Goal: Navigation & Orientation: Understand site structure

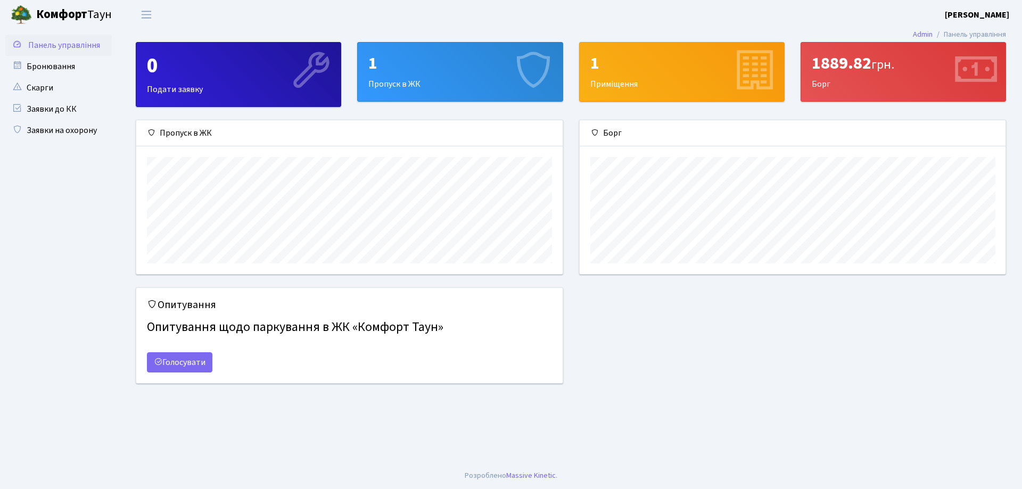
scroll to position [154, 426]
click at [46, 45] on span "Панель управління" at bounding box center [64, 45] width 72 height 12
click at [45, 59] on link "Бронювання" at bounding box center [58, 66] width 106 height 21
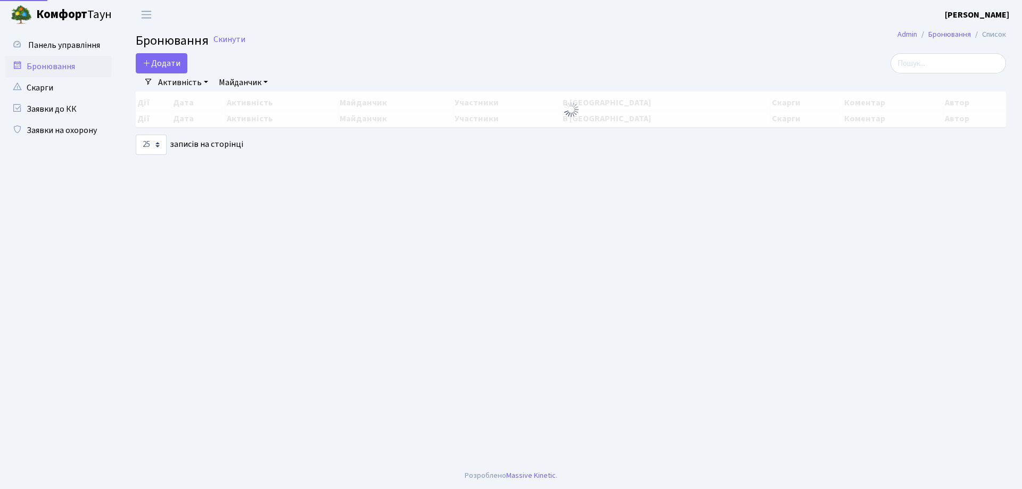
select select "25"
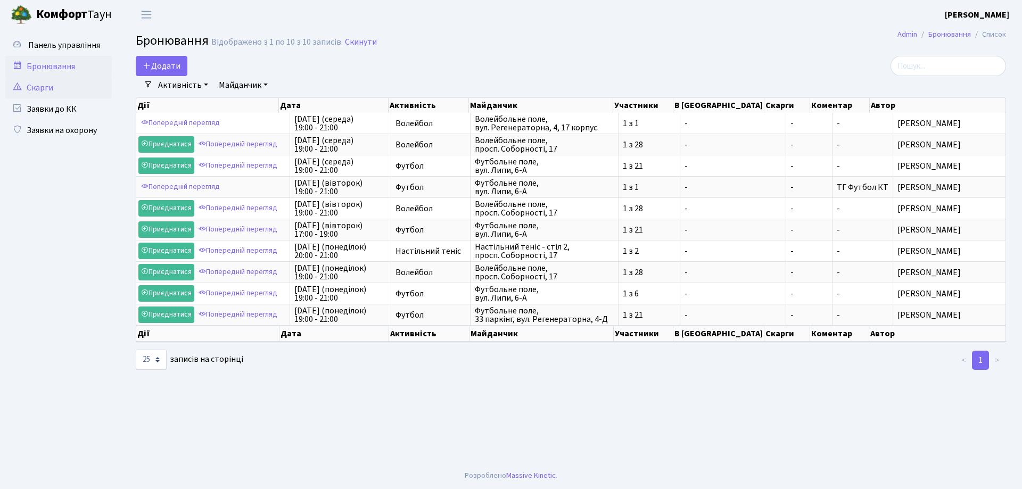
click at [41, 94] on link "Скарги" at bounding box center [58, 87] width 106 height 21
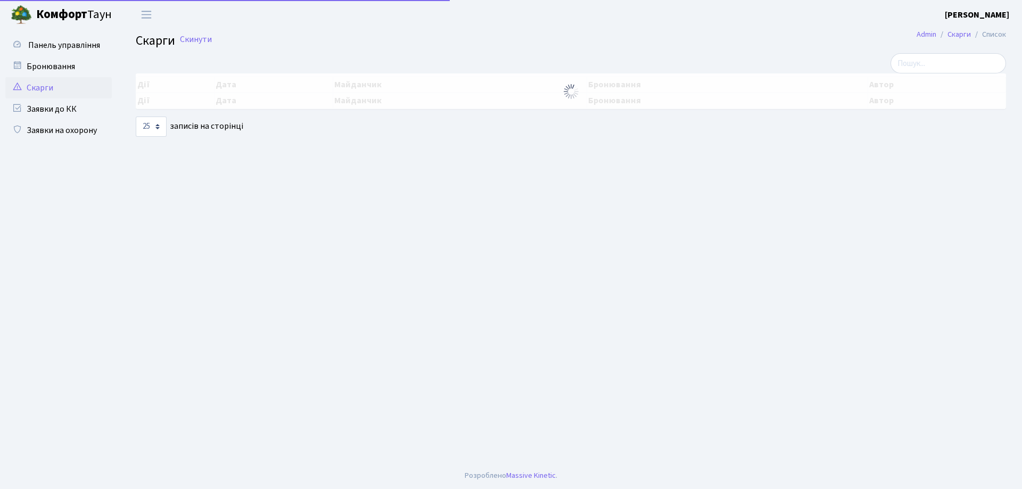
select select "25"
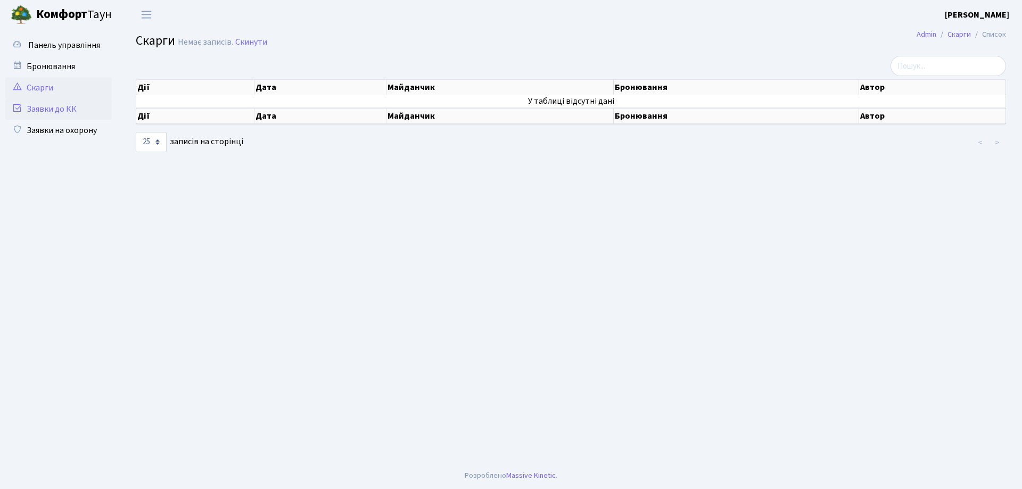
click at [42, 114] on link "Заявки до КК" at bounding box center [58, 108] width 106 height 21
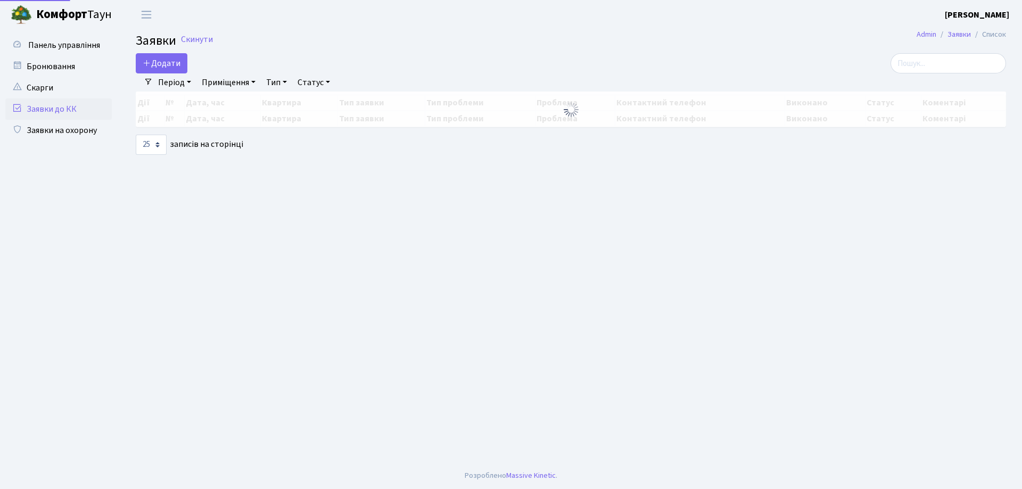
select select "25"
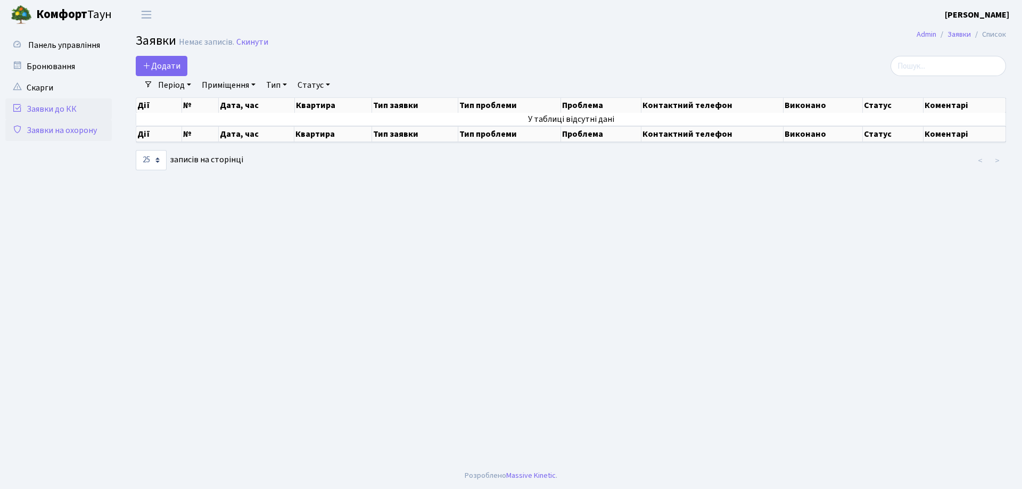
click at [49, 131] on link "Заявки на охорону" at bounding box center [58, 130] width 106 height 21
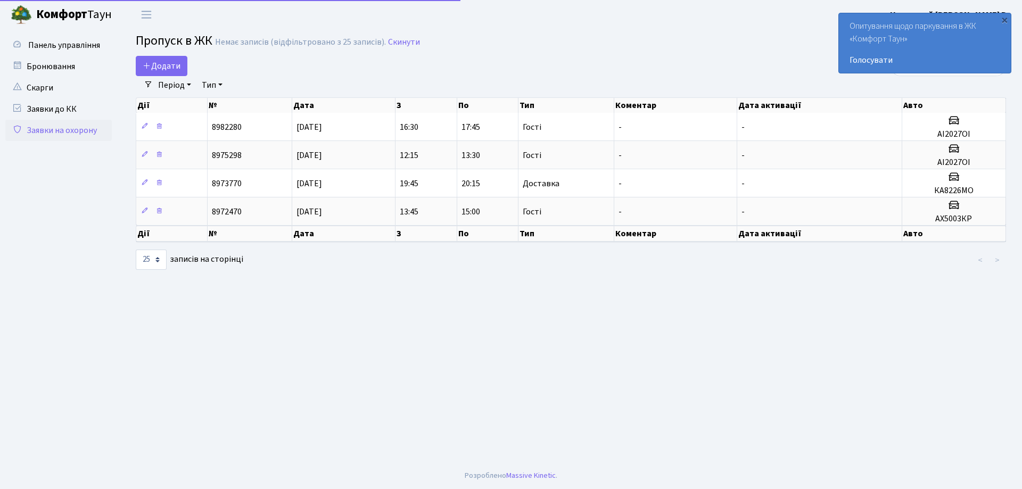
select select "25"
click at [44, 107] on link "Заявки до КК" at bounding box center [58, 108] width 106 height 21
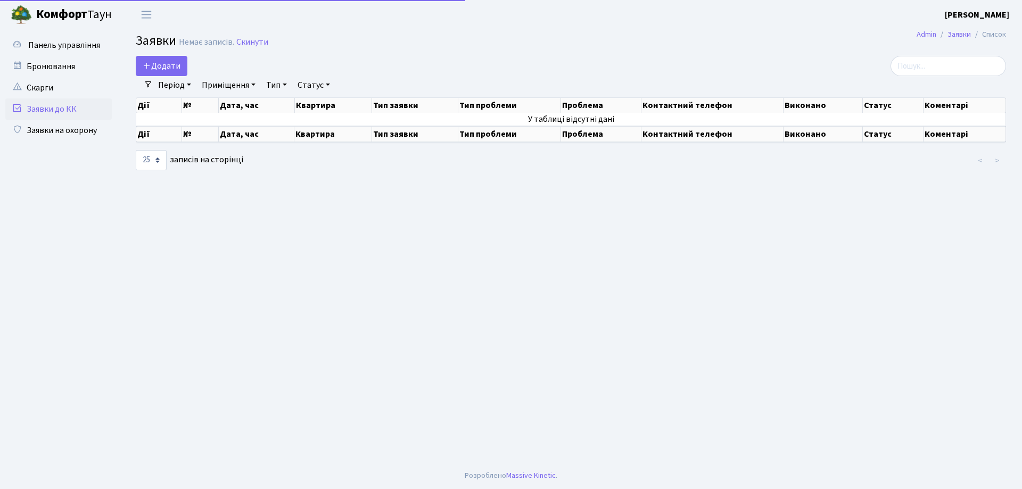
select select "25"
click at [40, 97] on link "Скарги" at bounding box center [58, 87] width 106 height 21
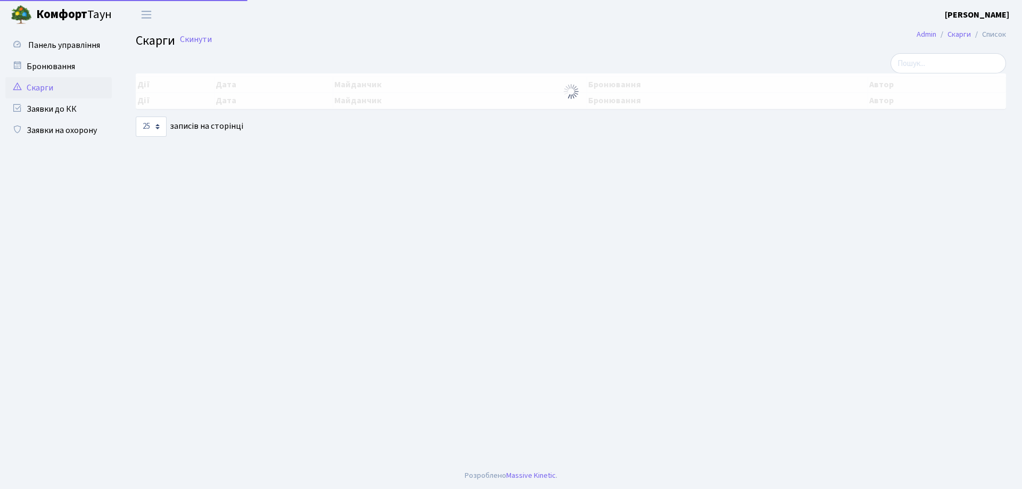
select select "25"
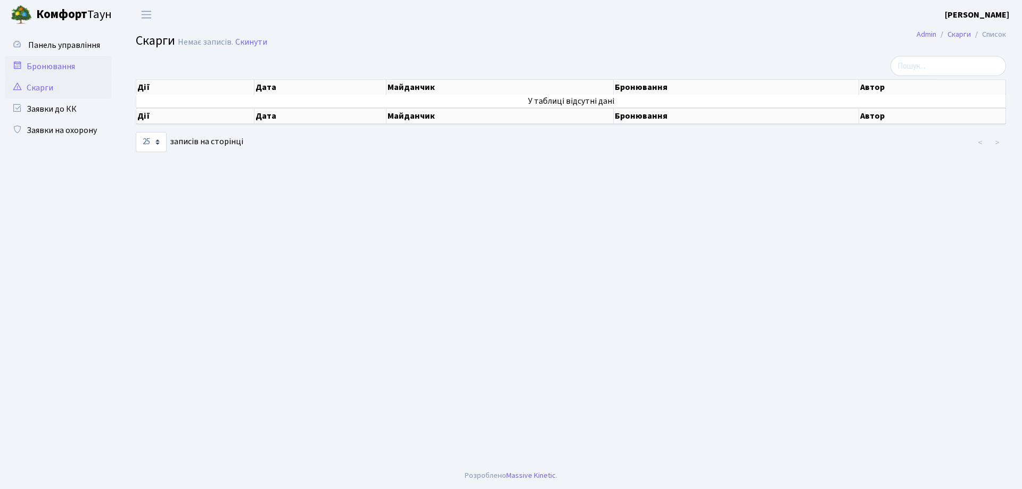
click at [82, 64] on link "Бронювання" at bounding box center [58, 66] width 106 height 21
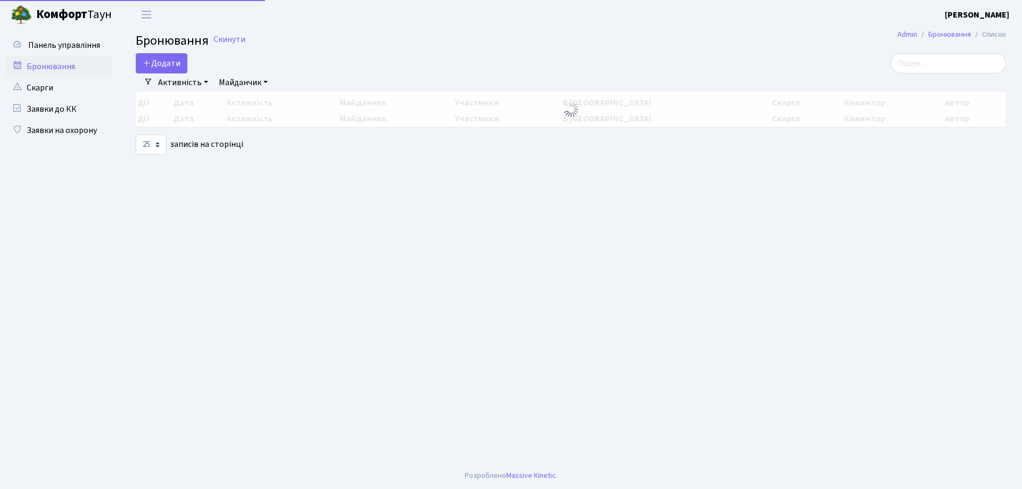
select select "25"
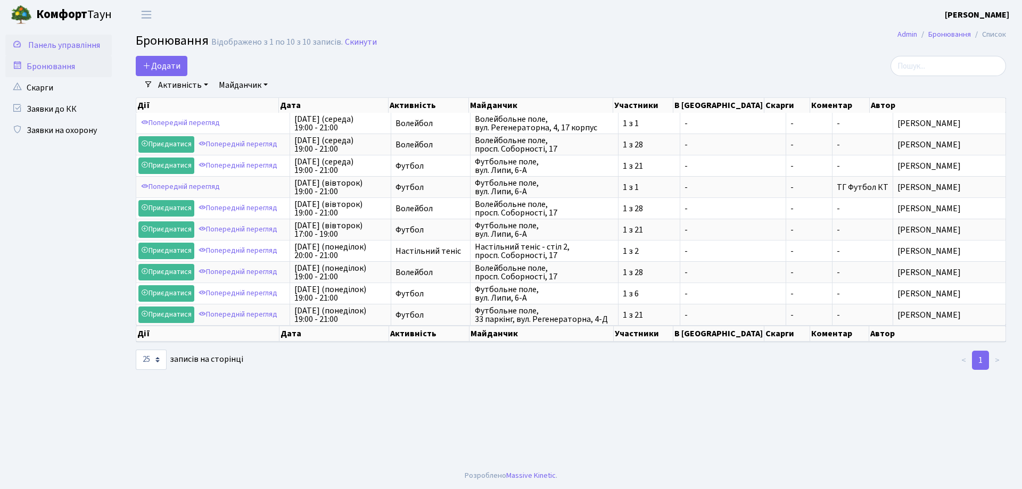
click at [73, 49] on span "Панель управління" at bounding box center [64, 45] width 72 height 12
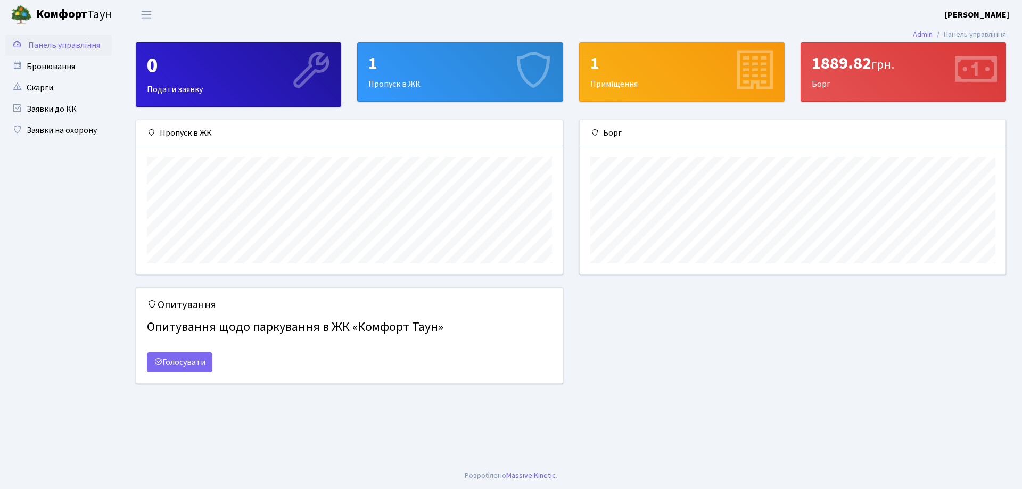
scroll to position [154, 426]
click at [149, 16] on span "Переключити навігацію" at bounding box center [146, 15] width 16 height 12
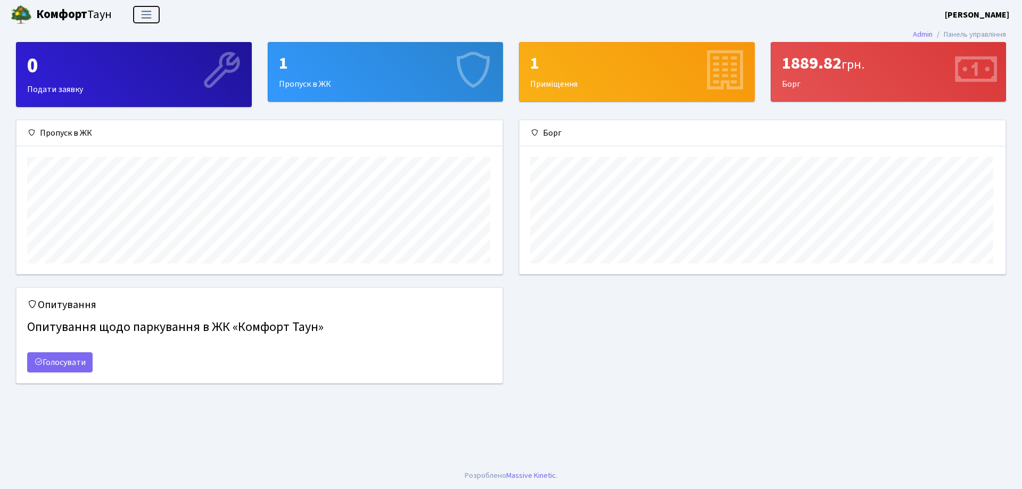
scroll to position [154, 485]
click at [149, 16] on span "Переключити навігацію" at bounding box center [146, 15] width 16 height 12
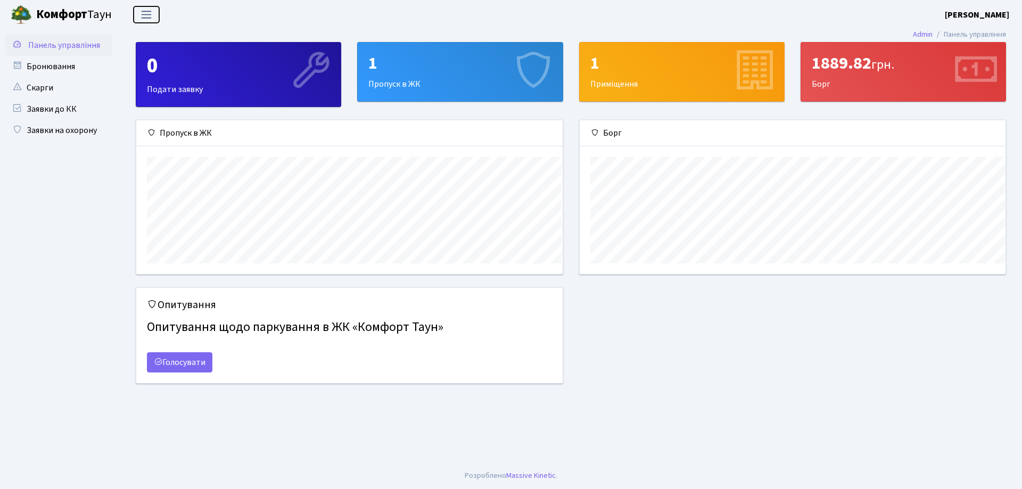
scroll to position [532000, 531727]
click at [15, 129] on icon at bounding box center [17, 129] width 11 height 10
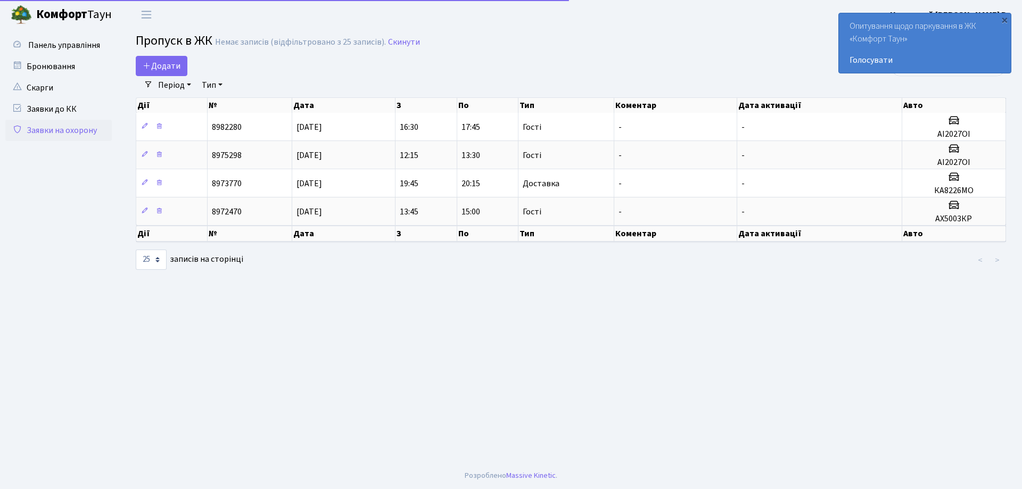
select select "25"
click at [1006, 21] on div "×" at bounding box center [1004, 19] width 11 height 11
